Goal: Transaction & Acquisition: Purchase product/service

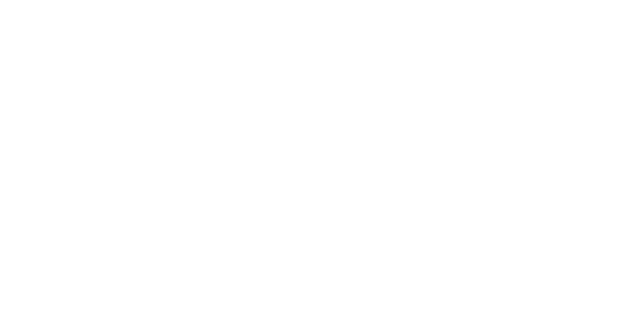
select select "DE"
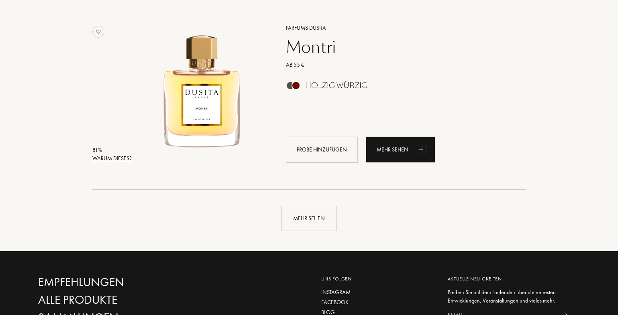
scroll to position [1873, 0]
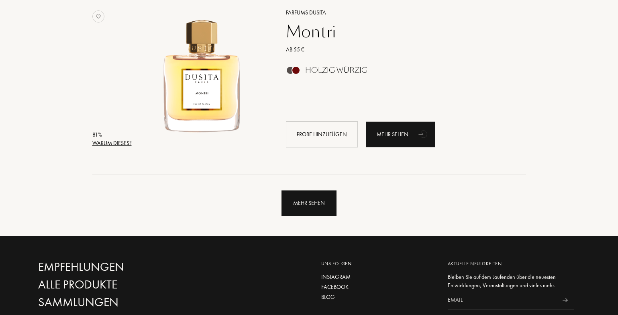
click at [291, 198] on div "Mehr sehen" at bounding box center [309, 202] width 55 height 25
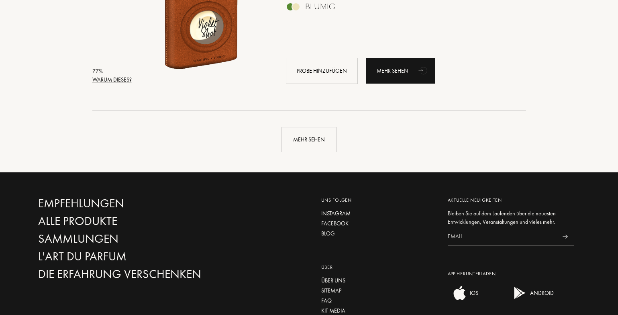
scroll to position [3886, 0]
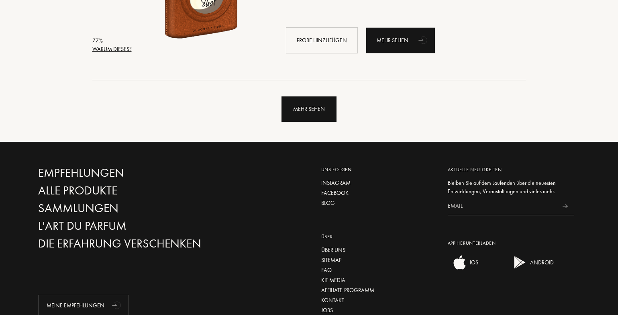
click at [308, 116] on div "Mehr sehen" at bounding box center [309, 108] width 55 height 25
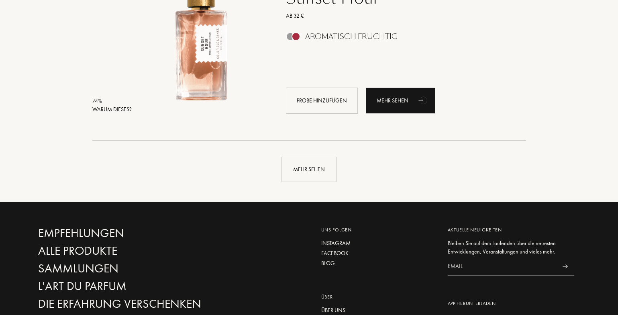
scroll to position [5752, 0]
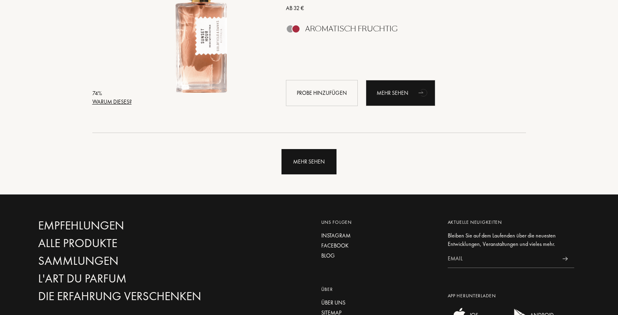
click at [304, 167] on div "Mehr sehen" at bounding box center [309, 161] width 55 height 25
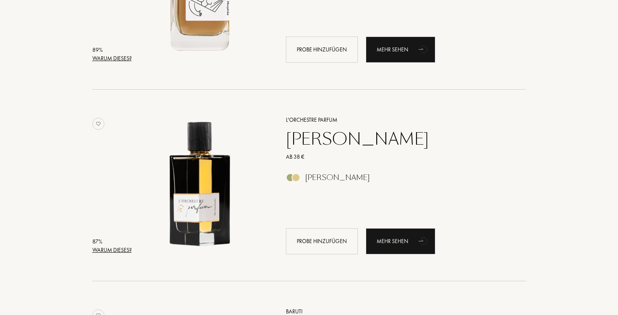
scroll to position [817, 0]
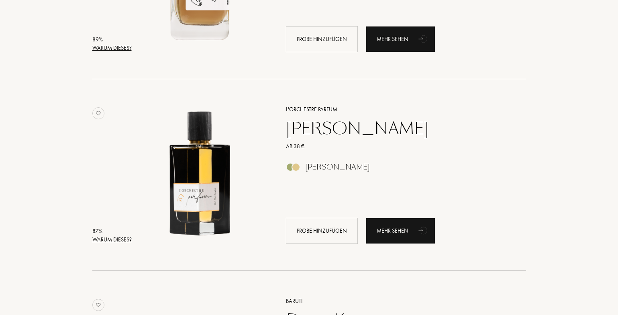
drag, startPoint x: 607, startPoint y: 41, endPoint x: 608, endPoint y: 50, distance: 9.3
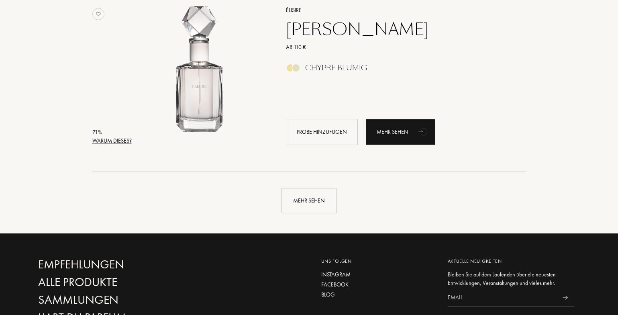
scroll to position [7642, 0]
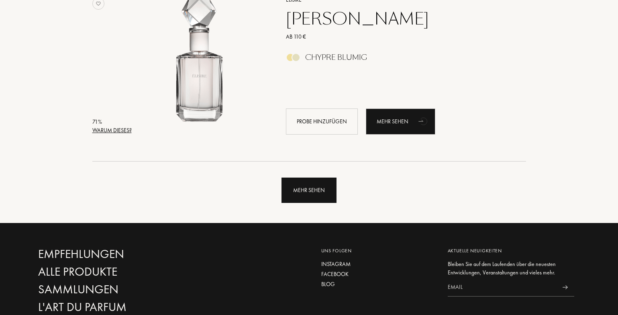
click at [309, 192] on div "Mehr sehen" at bounding box center [309, 190] width 55 height 25
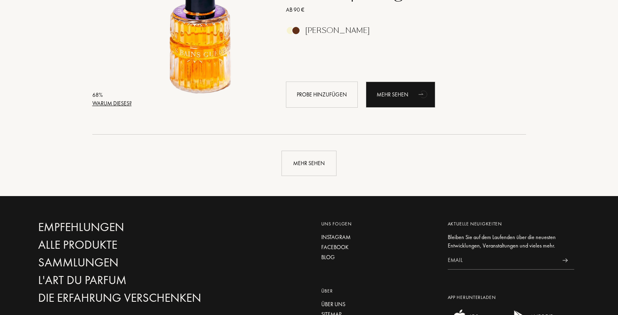
scroll to position [9600, 0]
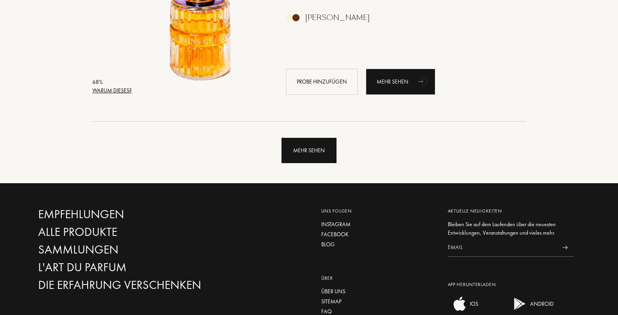
click at [319, 155] on div "Mehr sehen" at bounding box center [309, 150] width 55 height 25
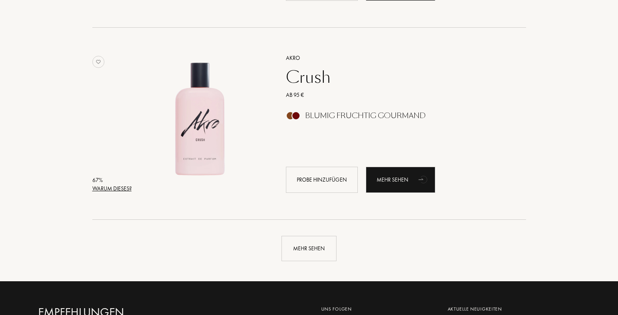
scroll to position [11451, 0]
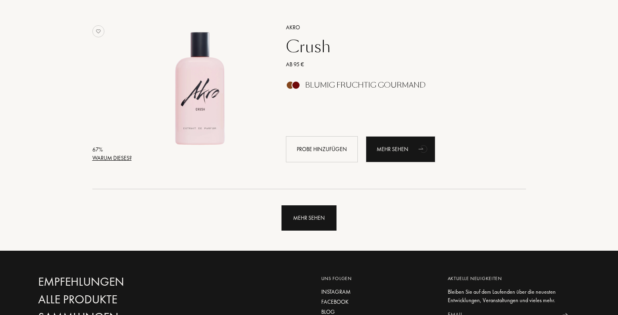
click at [309, 223] on div "Mehr sehen" at bounding box center [309, 217] width 55 height 25
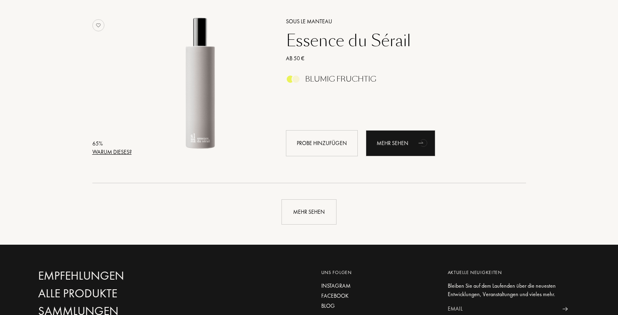
scroll to position [13394, 0]
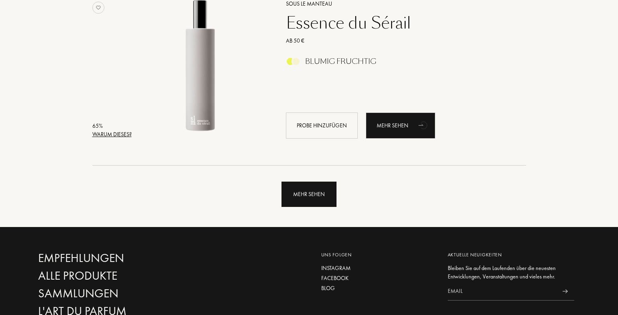
click at [315, 190] on div "Mehr sehen" at bounding box center [309, 194] width 55 height 25
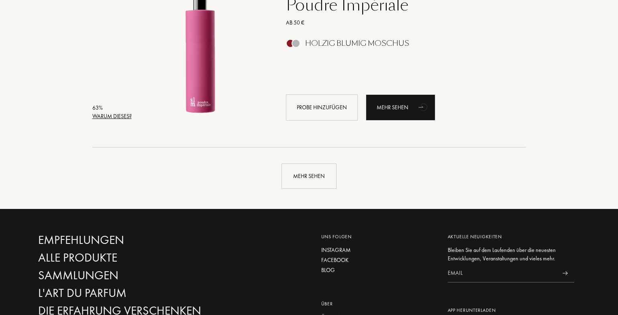
scroll to position [15351, 0]
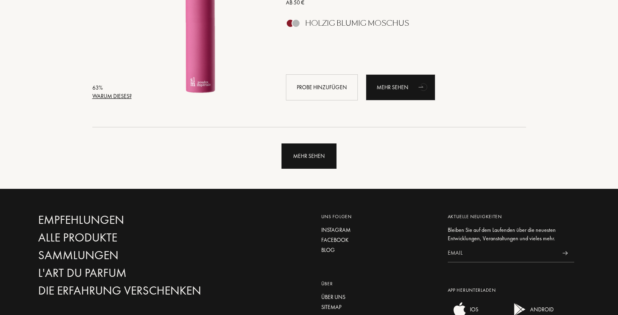
click at [329, 157] on div "Mehr sehen" at bounding box center [309, 155] width 55 height 25
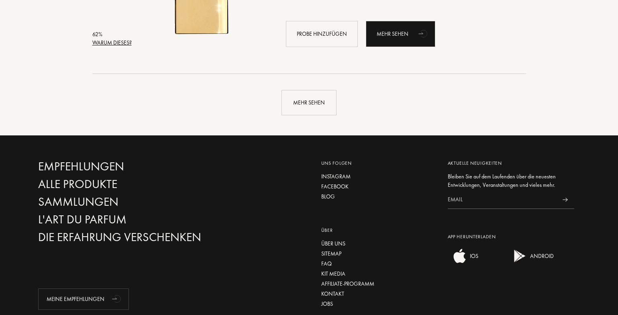
scroll to position [17368, 0]
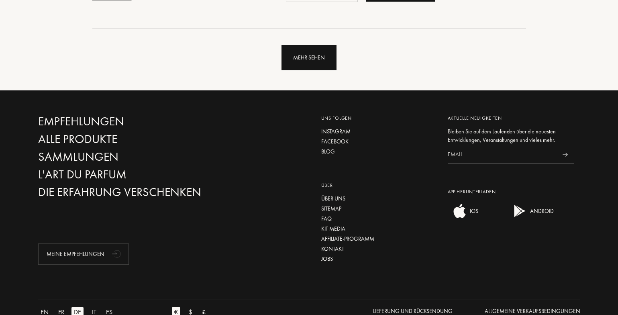
click at [315, 62] on div "Mehr sehen" at bounding box center [309, 57] width 55 height 25
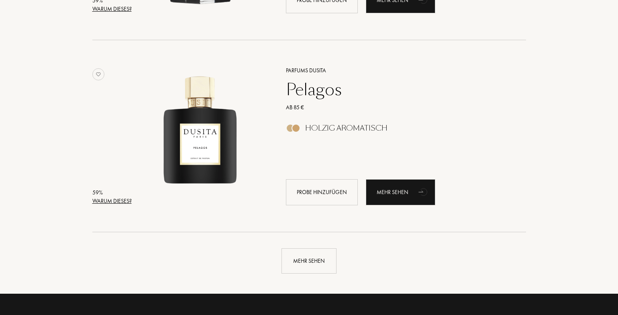
scroll to position [19108, 0]
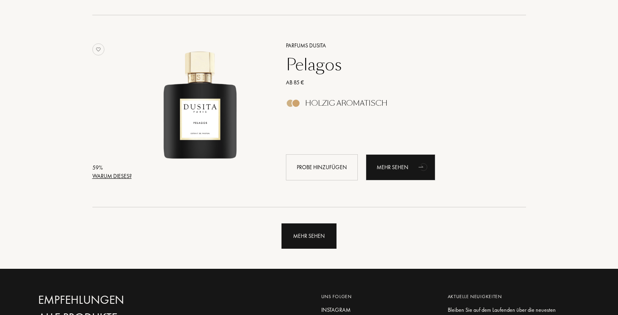
click at [302, 229] on div "Mehr sehen" at bounding box center [309, 235] width 55 height 25
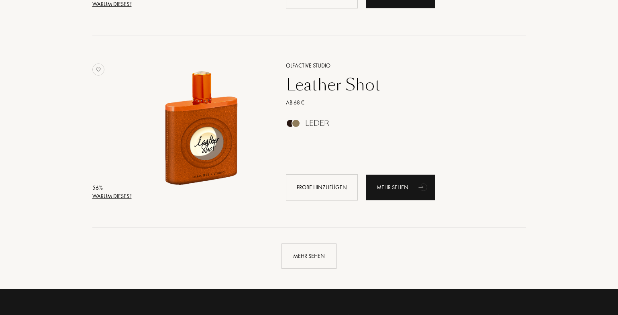
scroll to position [21034, 0]
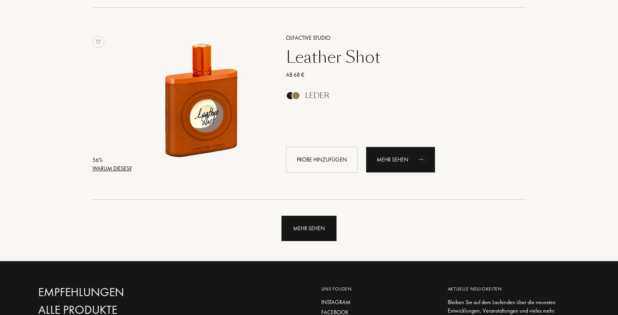
click at [304, 234] on div "Mehr sehen" at bounding box center [309, 228] width 55 height 25
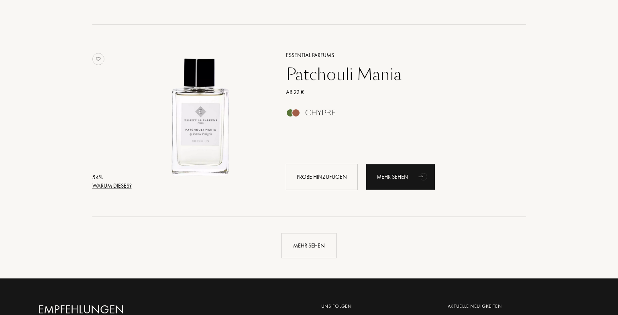
scroll to position [22966, 0]
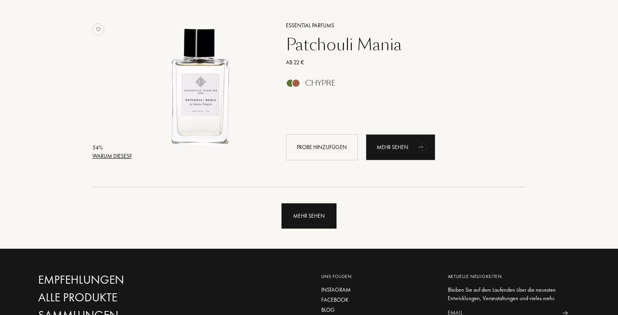
click at [315, 222] on div "Mehr sehen" at bounding box center [309, 215] width 55 height 25
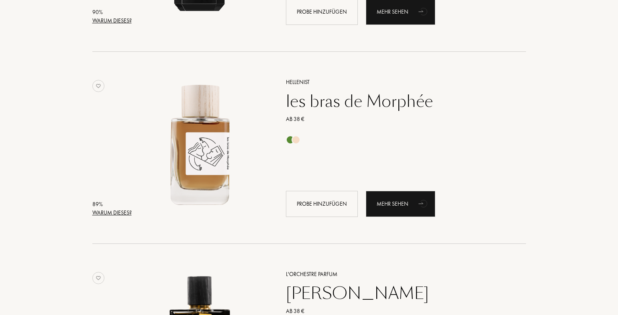
scroll to position [0, 0]
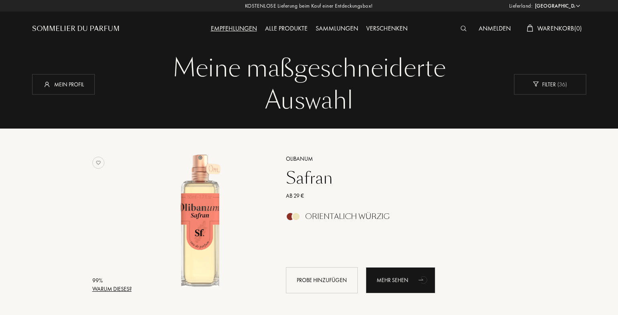
click at [289, 29] on div "Alle Produkte" at bounding box center [286, 29] width 51 height 10
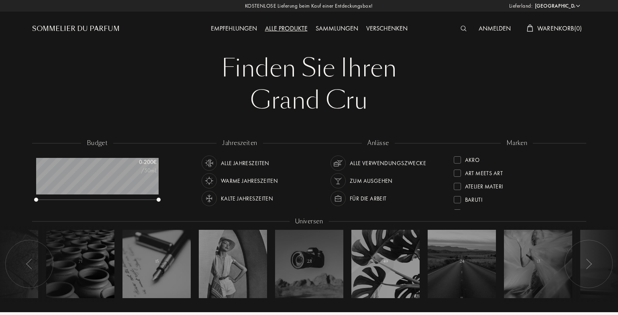
select select "DE"
click at [462, 29] on img at bounding box center [464, 29] width 6 height 6
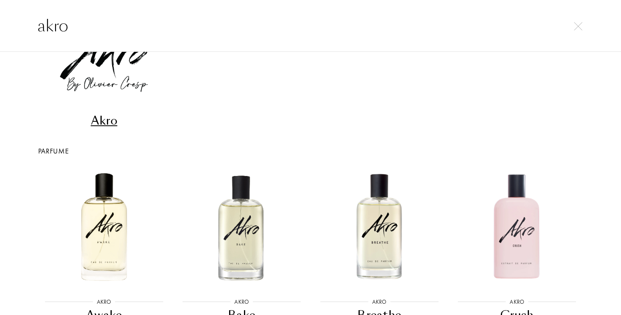
scroll to position [48, 0]
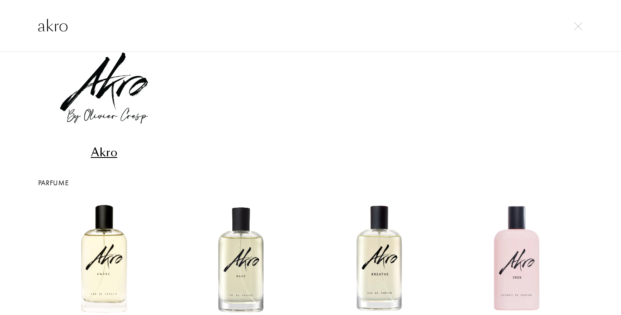
type input "akro"
click at [105, 145] on div "Akro" at bounding box center [104, 153] width 131 height 16
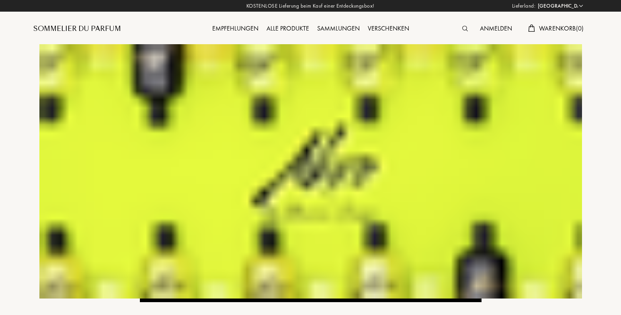
select select "DE"
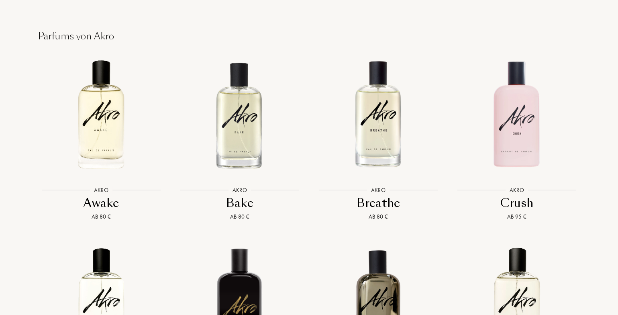
scroll to position [667, 0]
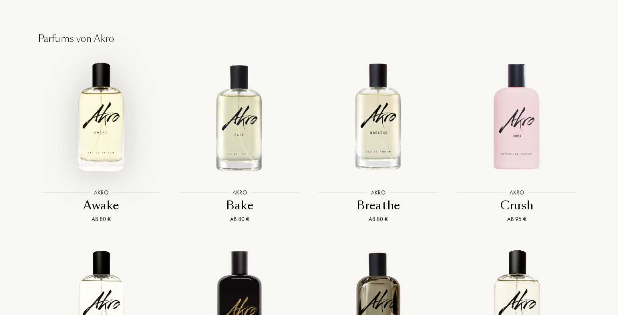
click at [111, 114] on img at bounding box center [101, 117] width 125 height 125
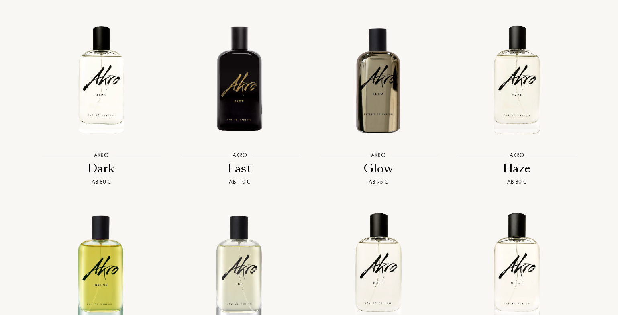
scroll to position [893, 0]
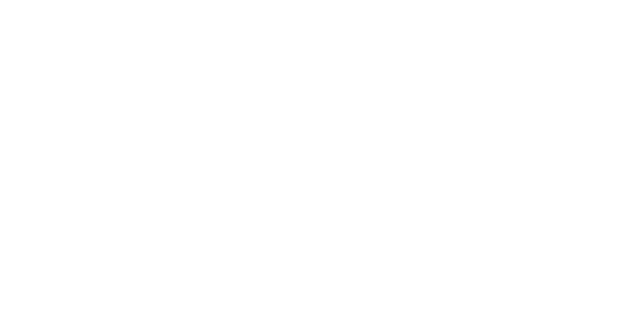
select select "DE"
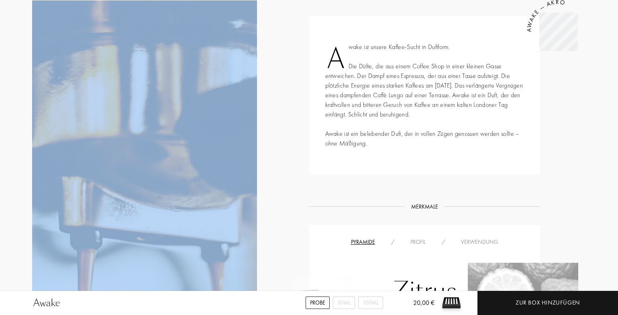
scroll to position [93, 0]
